Goal: Navigation & Orientation: Go to known website

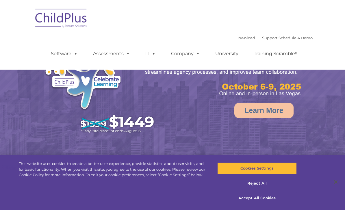
select select "MEDIUM"
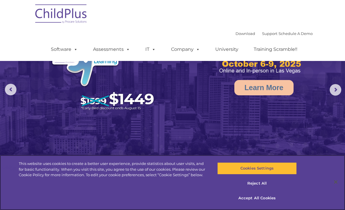
scroll to position [12, 0]
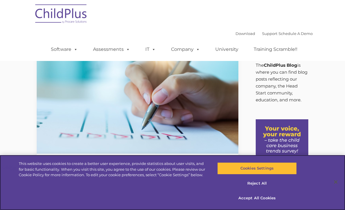
click at [273, 197] on button "Accept All Cookies" at bounding box center [256, 198] width 79 height 12
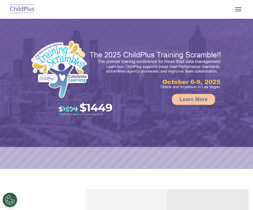
select select "MEDIUM"
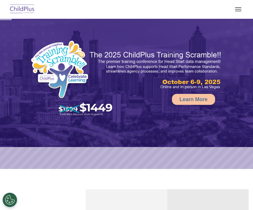
click at [235, 9] on span "button" at bounding box center [238, 9] width 6 height 1
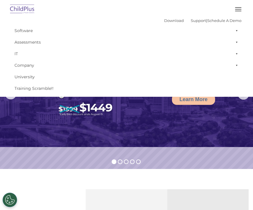
click at [238, 28] on span at bounding box center [235, 31] width 6 height 12
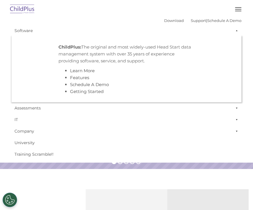
click at [236, 35] on span at bounding box center [235, 31] width 6 height 12
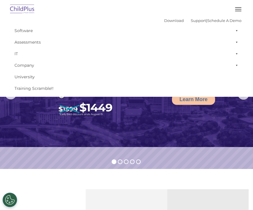
click at [237, 11] on span "button" at bounding box center [238, 11] width 6 height 1
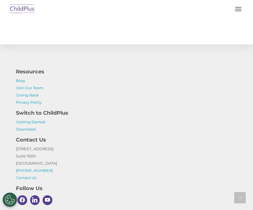
scroll to position [717, 0]
